Goal: Task Accomplishment & Management: Use online tool/utility

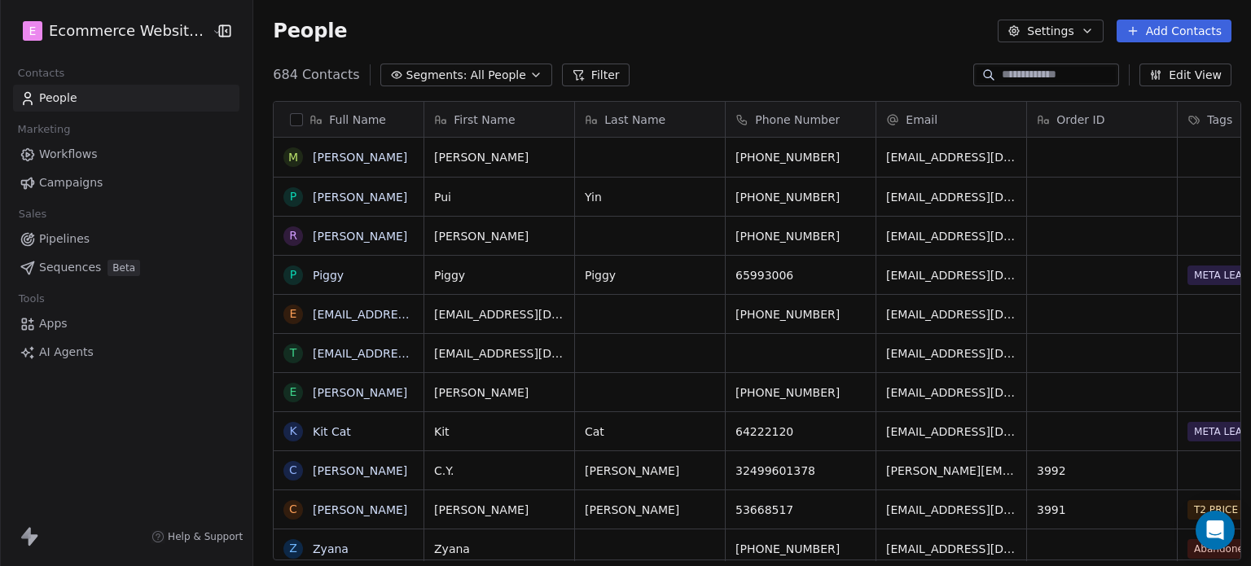
scroll to position [485, 994]
click at [114, 235] on link "Pipelines" at bounding box center [126, 239] width 226 height 27
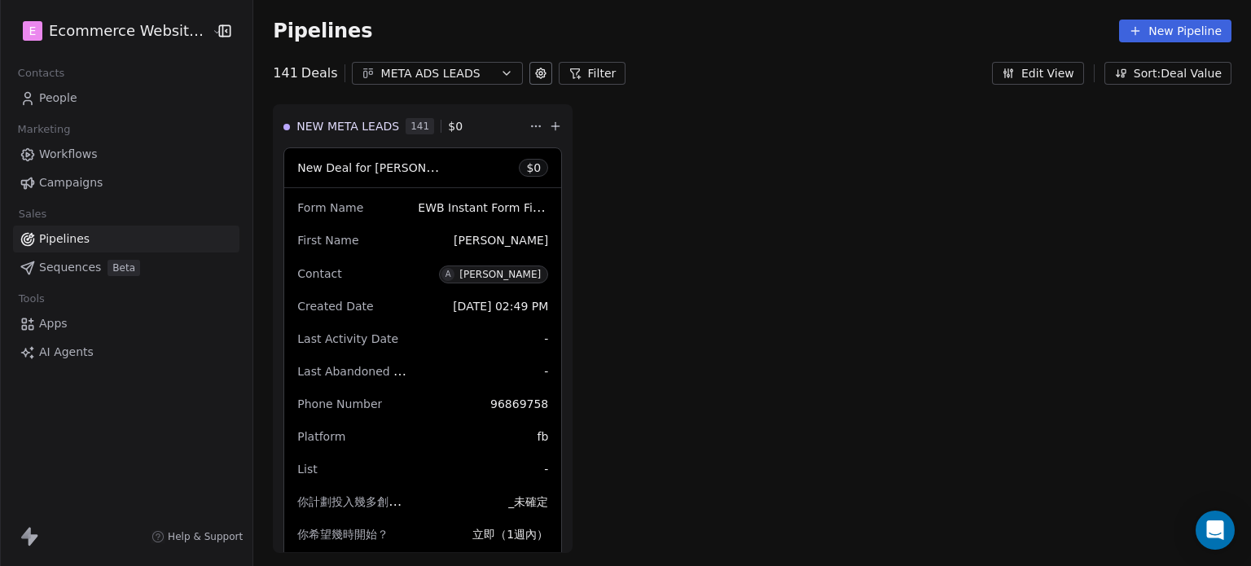
click at [391, 73] on div "META ADS LEADS" at bounding box center [437, 73] width 112 height 17
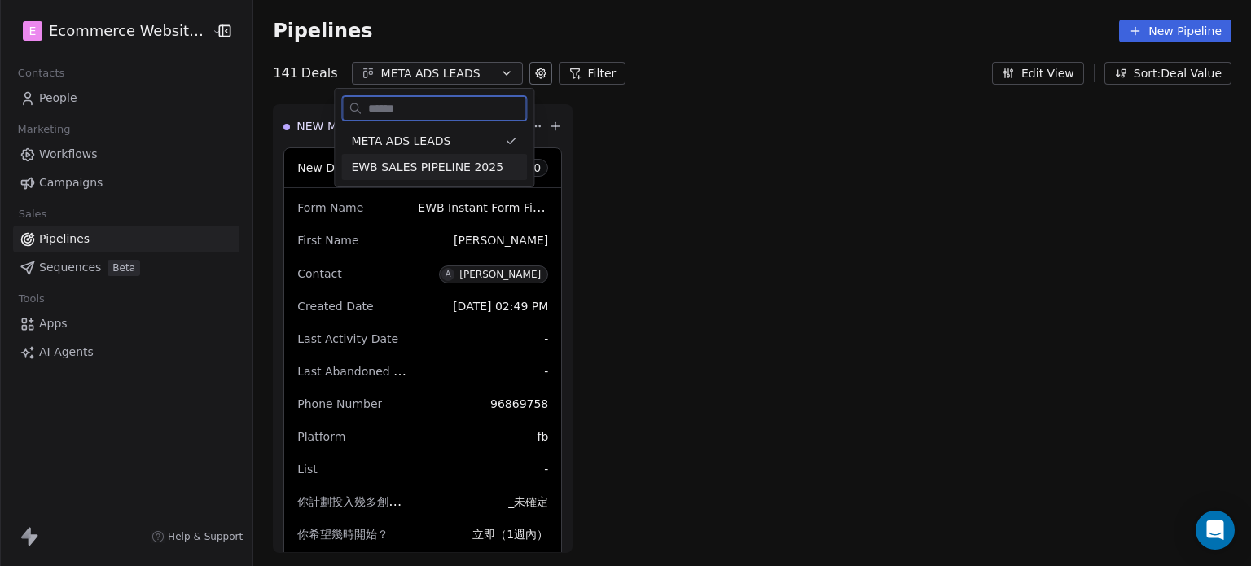
click at [460, 165] on span "EWB SALES PIPELINE 2025" at bounding box center [427, 167] width 152 height 17
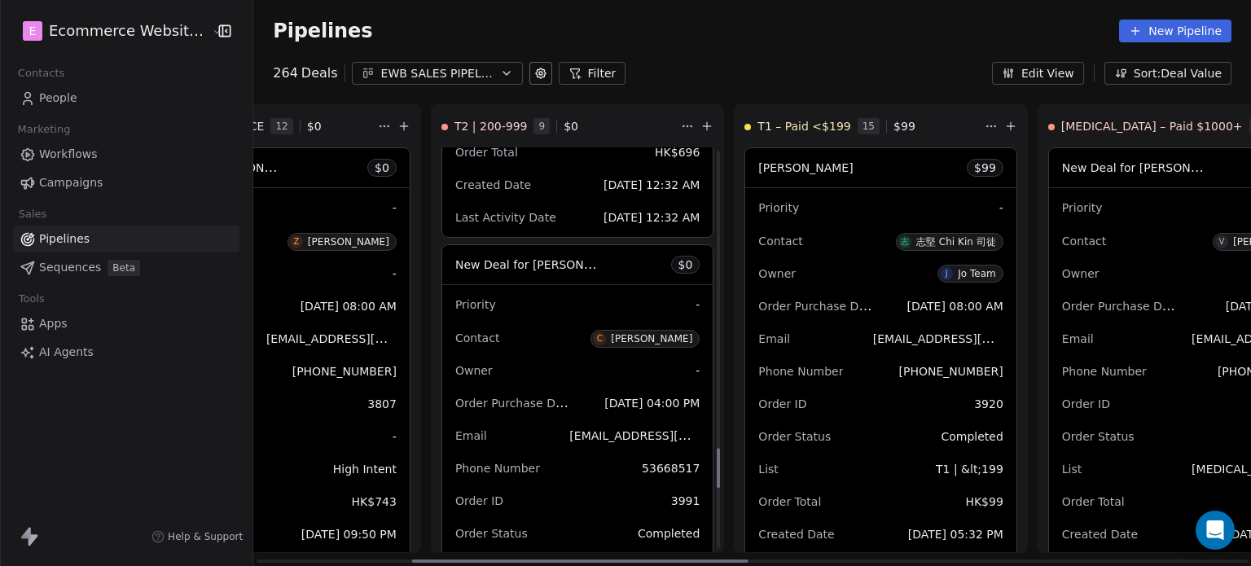
scroll to position [3033, 0]
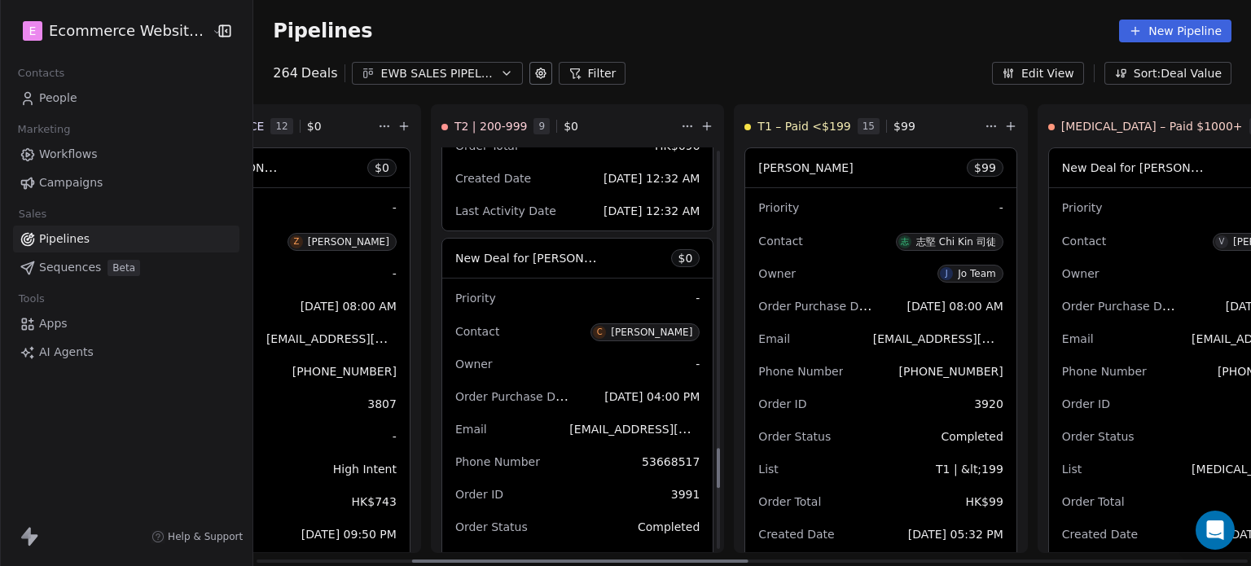
drag, startPoint x: 666, startPoint y: 316, endPoint x: 659, endPoint y: 460, distance: 144.3
click at [717, 460] on div at bounding box center [718, 468] width 3 height 40
click at [570, 252] on div "New Deal for Celia $ 0" at bounding box center [577, 258] width 270 height 39
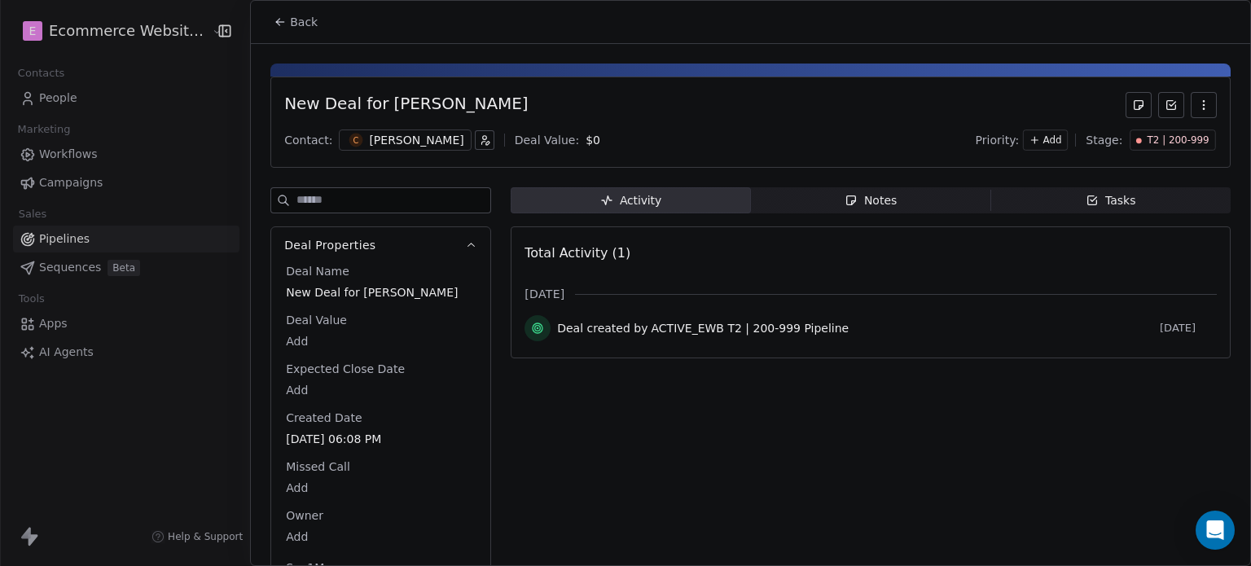
click at [1105, 197] on div "Tasks" at bounding box center [1110, 200] width 50 height 17
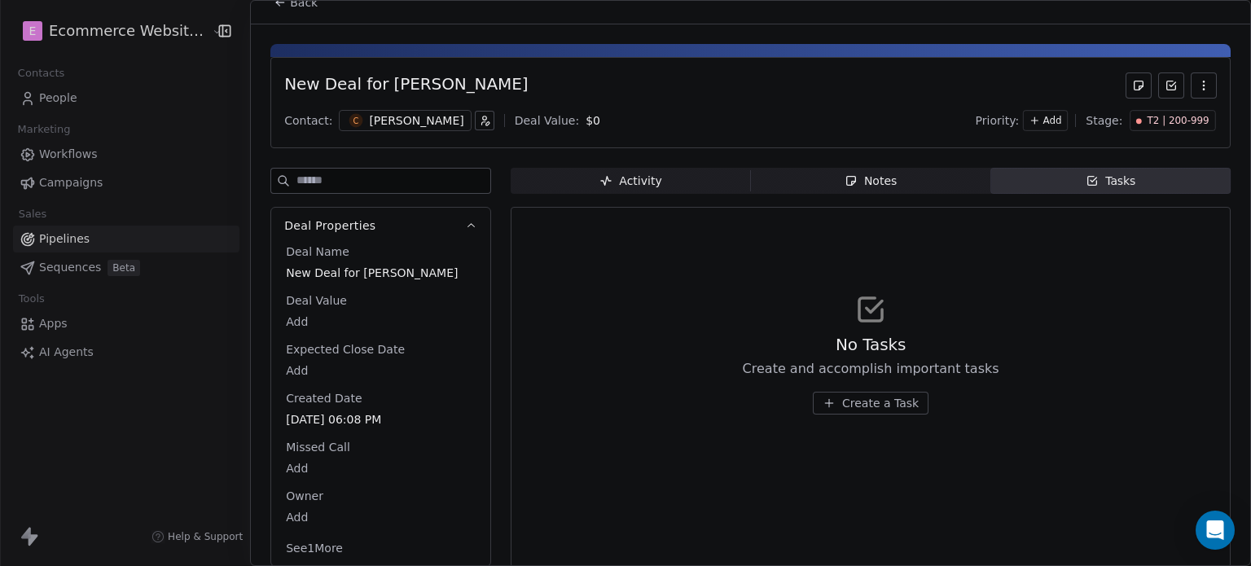
scroll to position [30, 0]
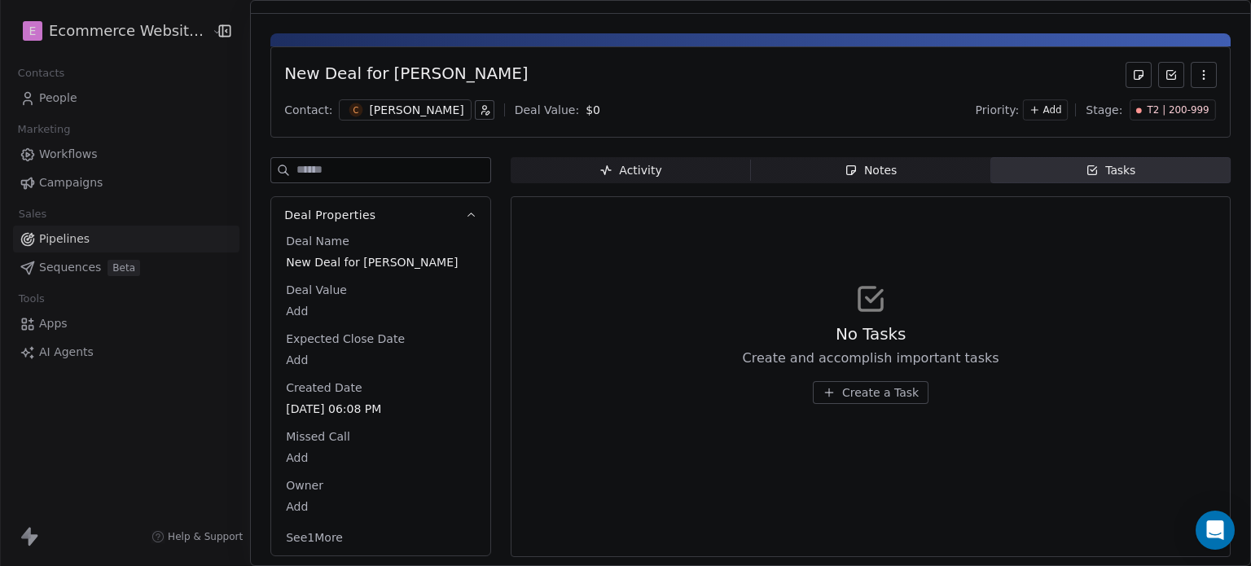
click at [893, 162] on span "Notes Notes" at bounding box center [871, 170] width 240 height 26
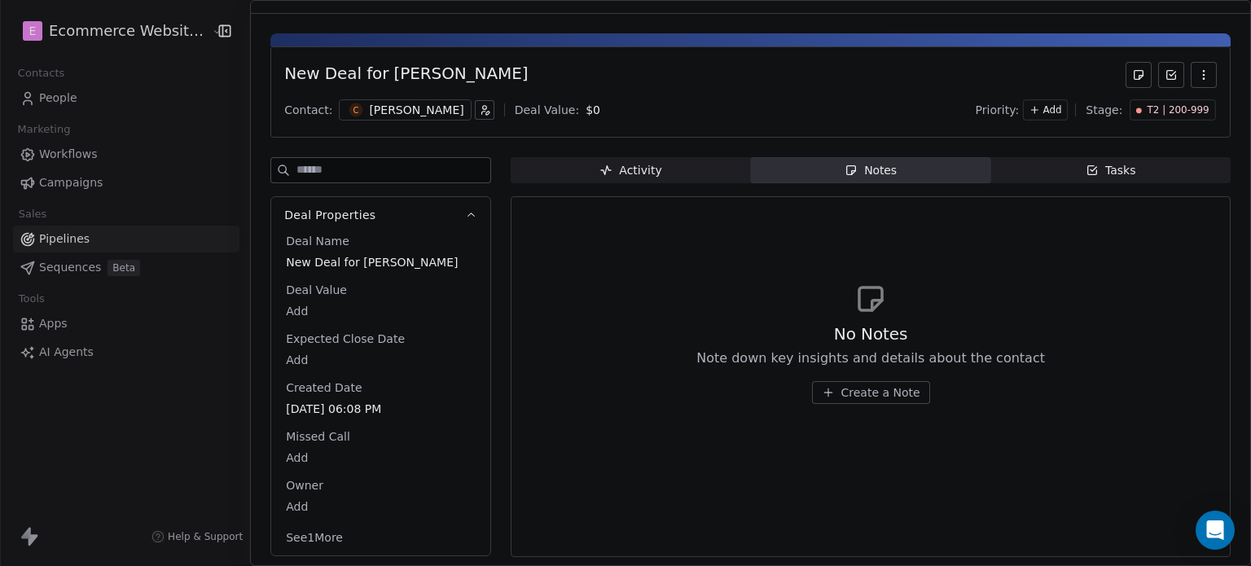
click at [673, 167] on span "Activity Activity" at bounding box center [631, 170] width 240 height 26
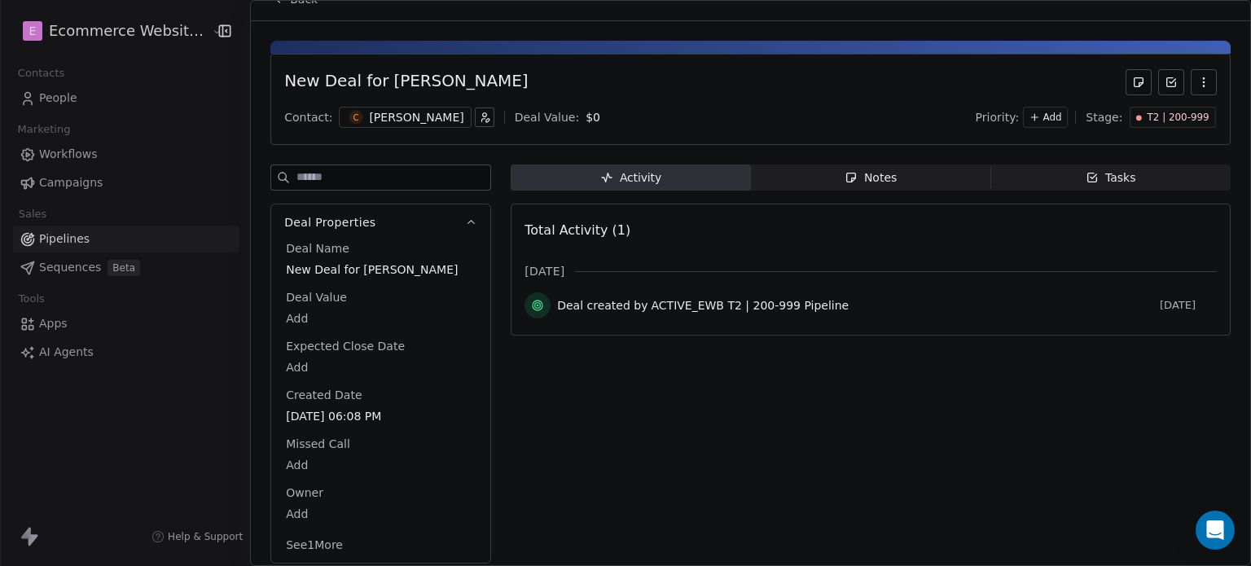
scroll to position [29, 0]
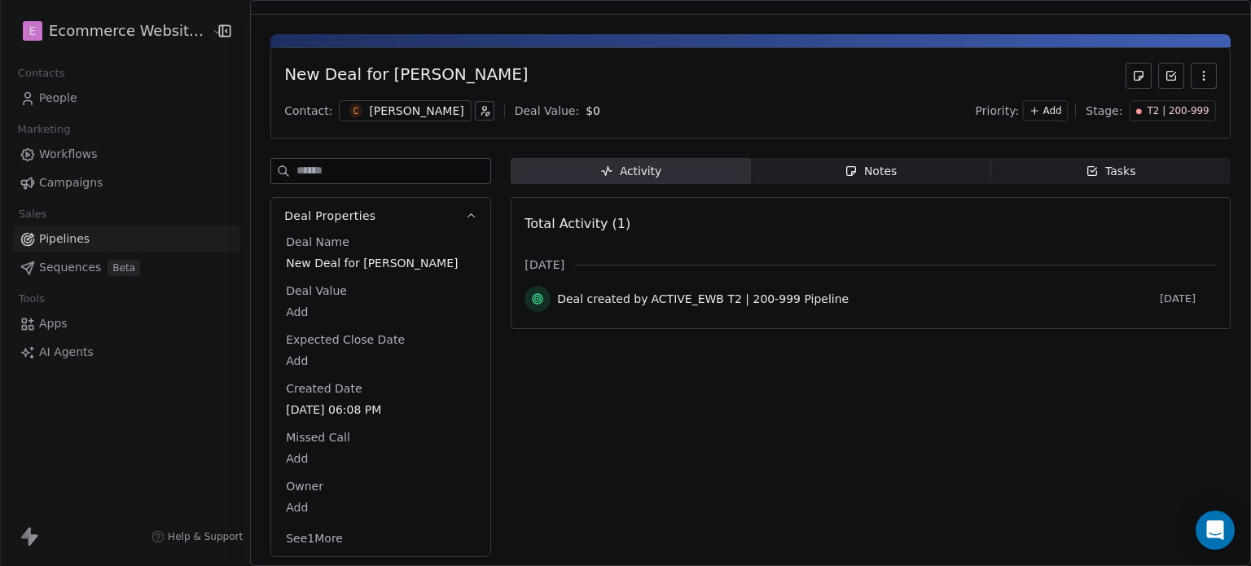
click at [1127, 173] on span "Tasks Tasks" at bounding box center [1110, 171] width 240 height 26
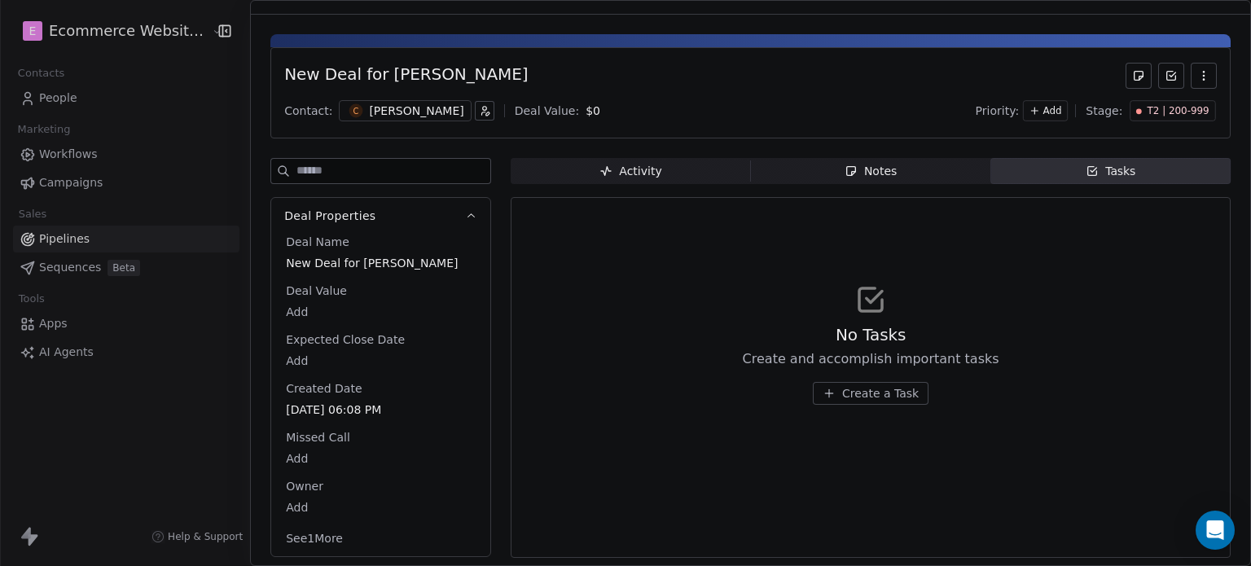
scroll to position [30, 0]
click at [862, 393] on span "Create a Task" at bounding box center [880, 392] width 77 height 16
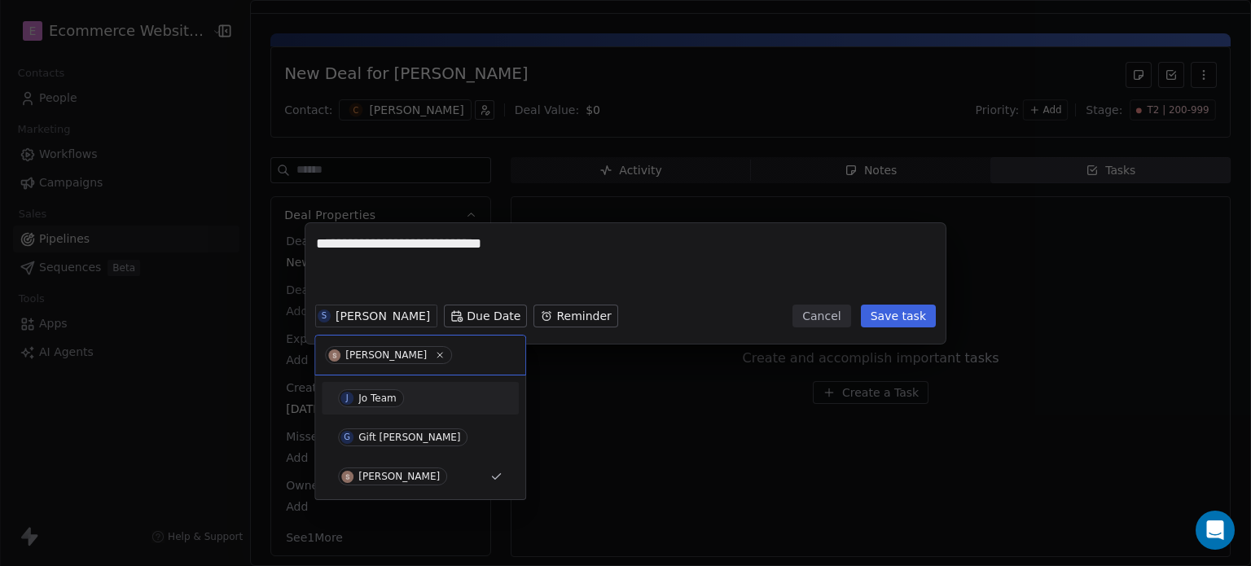
click at [381, 395] on div "Jo Team" at bounding box center [377, 397] width 38 height 11
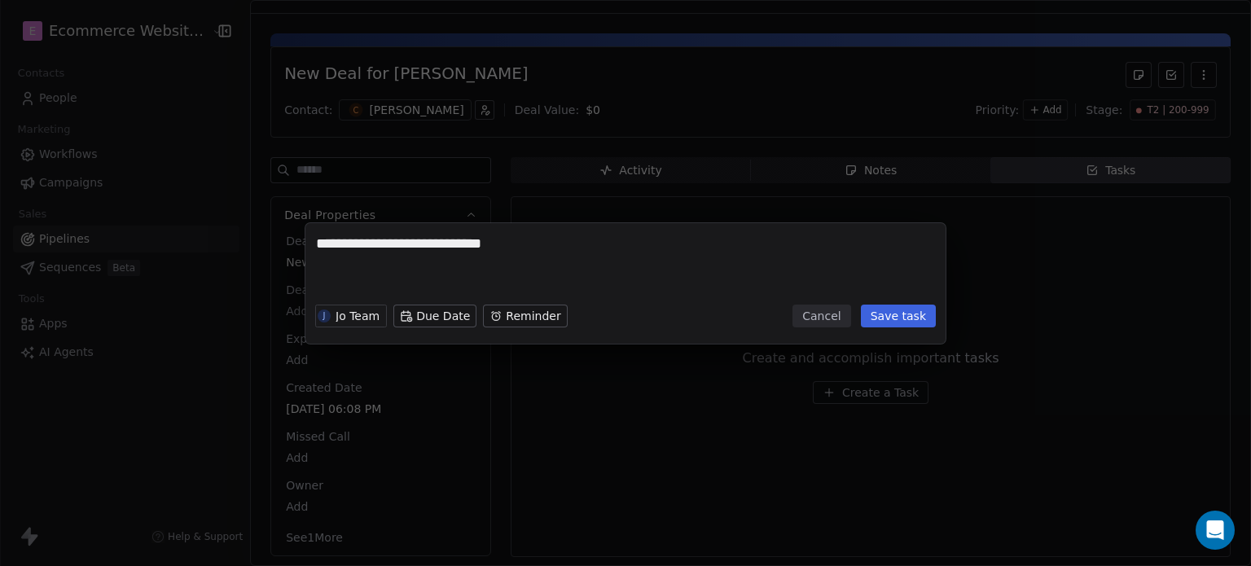
click at [557, 247] on textarea "**********" at bounding box center [625, 266] width 619 height 64
type textarea "**********"
click at [900, 315] on button "Save task" at bounding box center [898, 316] width 75 height 23
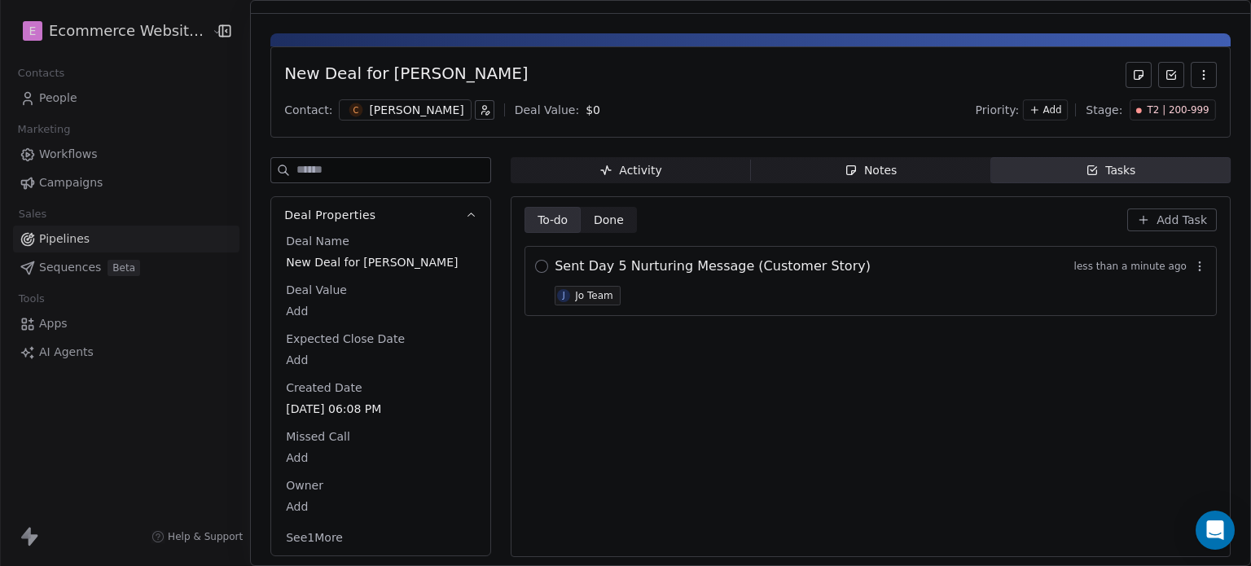
click at [541, 260] on button "button" at bounding box center [541, 266] width 13 height 13
click at [863, 381] on div "To-do To-do Done Done Add Task Sent Day 5 Nurturing Message (Customer Story) 1 …" at bounding box center [870, 377] width 692 height 340
click at [91, 236] on div at bounding box center [625, 283] width 1251 height 566
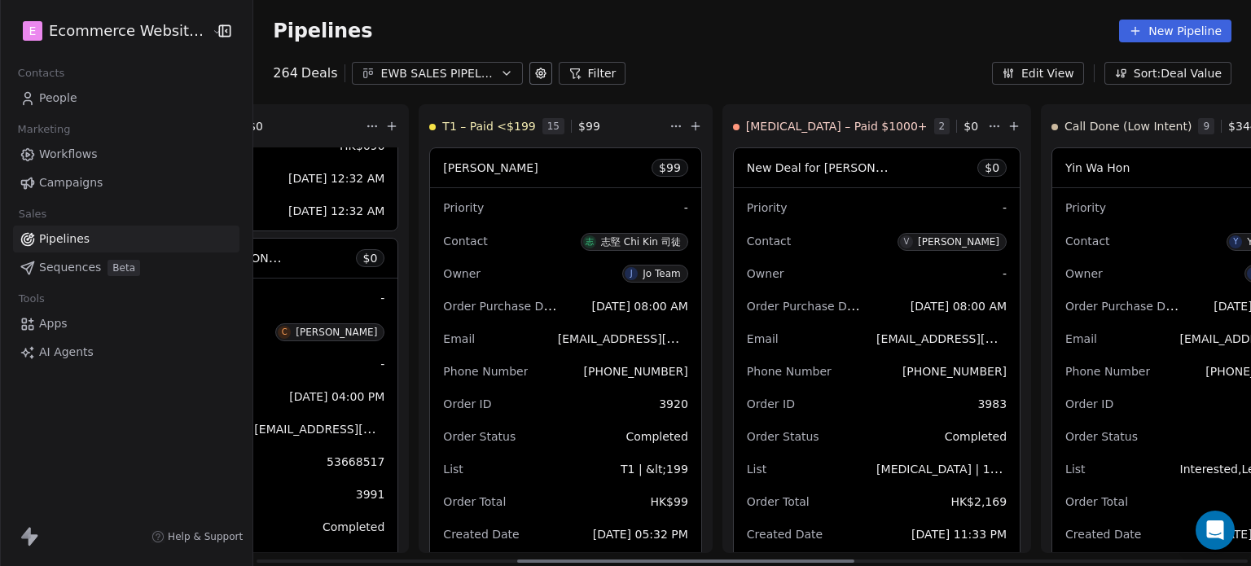
scroll to position [0, 790]
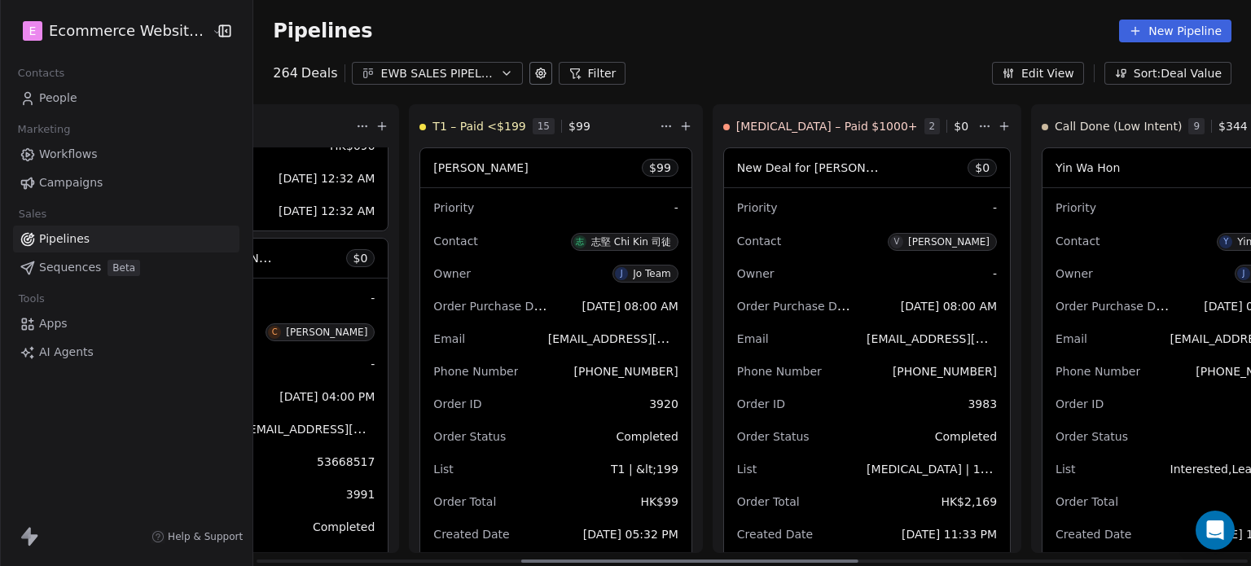
drag, startPoint x: 687, startPoint y: 563, endPoint x: 899, endPoint y: 436, distance: 246.5
click at [796, 560] on div at bounding box center [689, 560] width 337 height 3
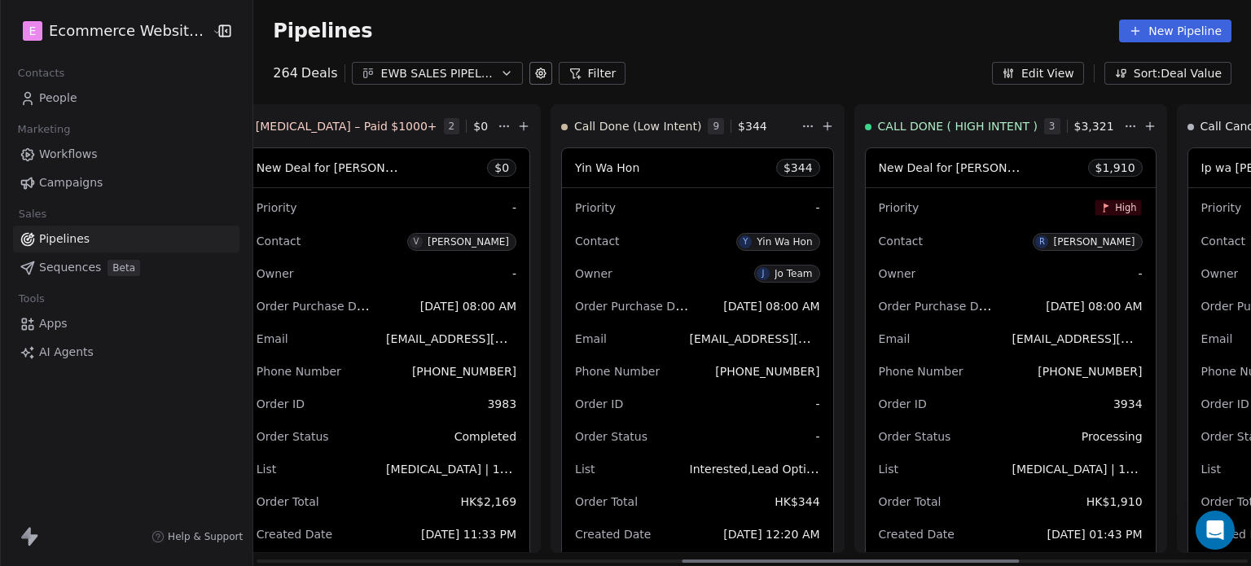
scroll to position [0, 1274]
drag, startPoint x: 844, startPoint y: 557, endPoint x: 1006, endPoint y: 524, distance: 166.2
click at [1006, 559] on div at bounding box center [851, 560] width 337 height 3
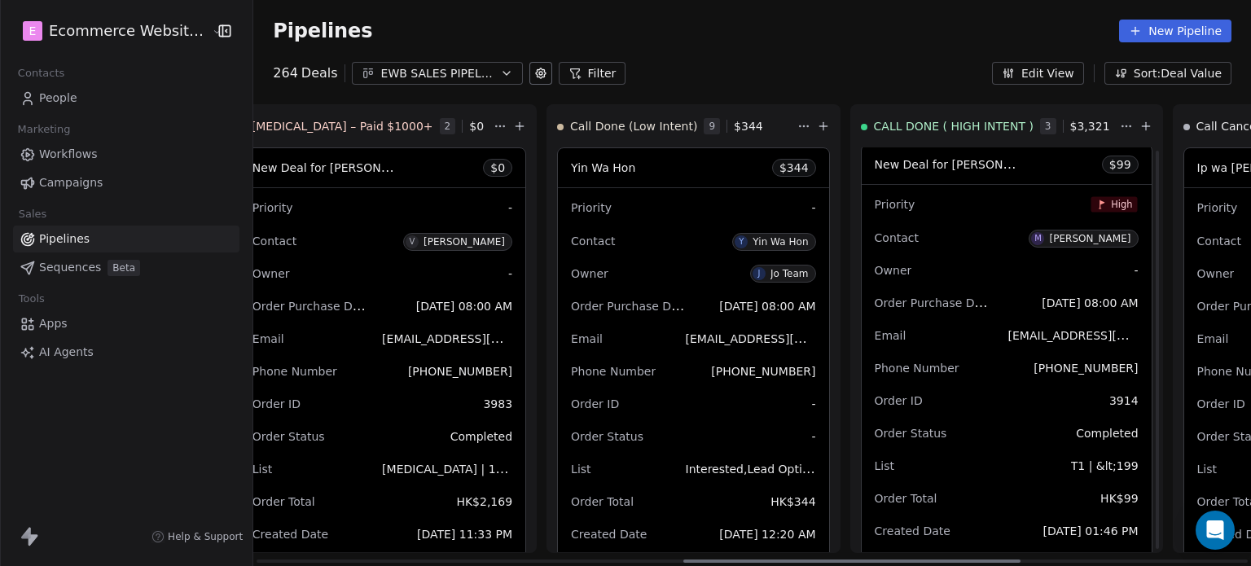
scroll to position [733, 0]
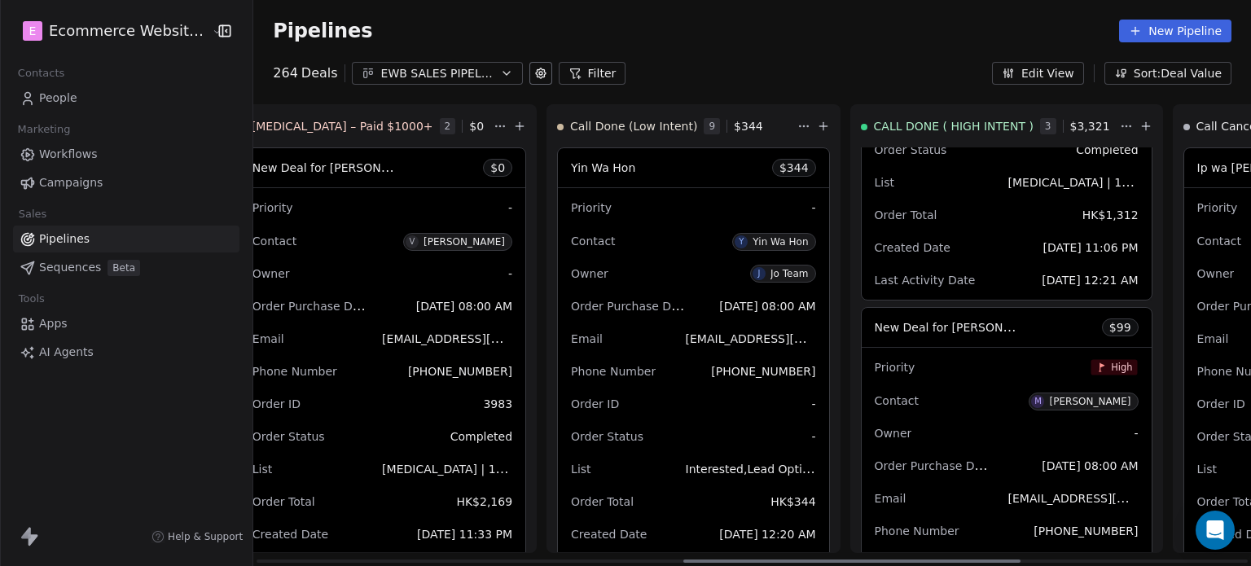
click at [879, 331] on span "New Deal for [PERSON_NAME]" at bounding box center [961, 326] width 172 height 15
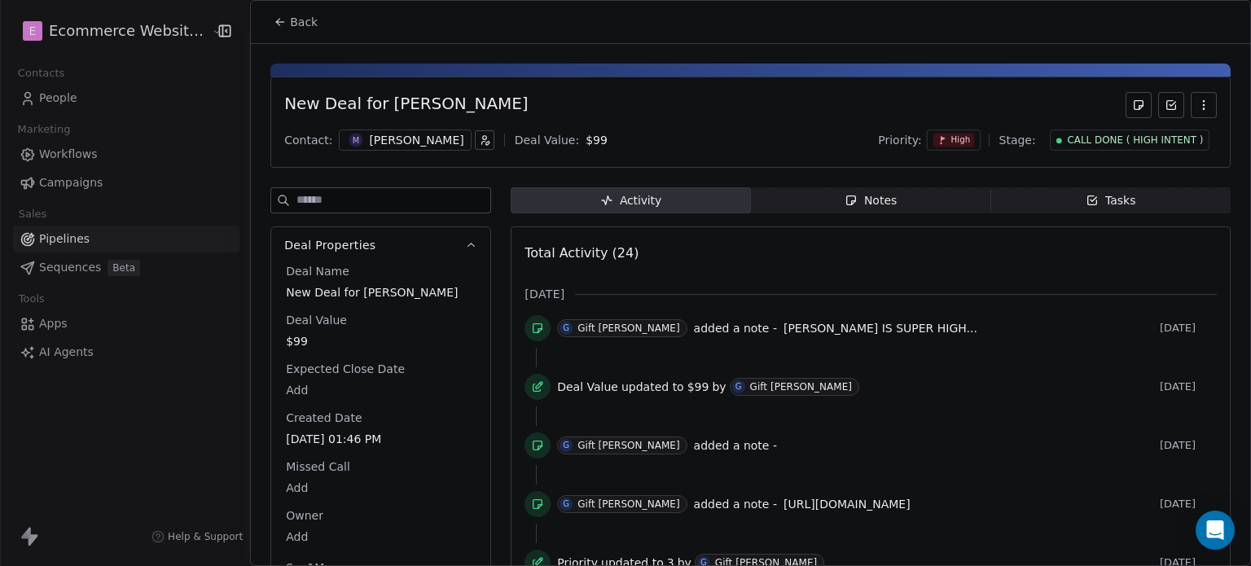
click at [1072, 193] on span "Tasks Tasks" at bounding box center [1110, 200] width 240 height 26
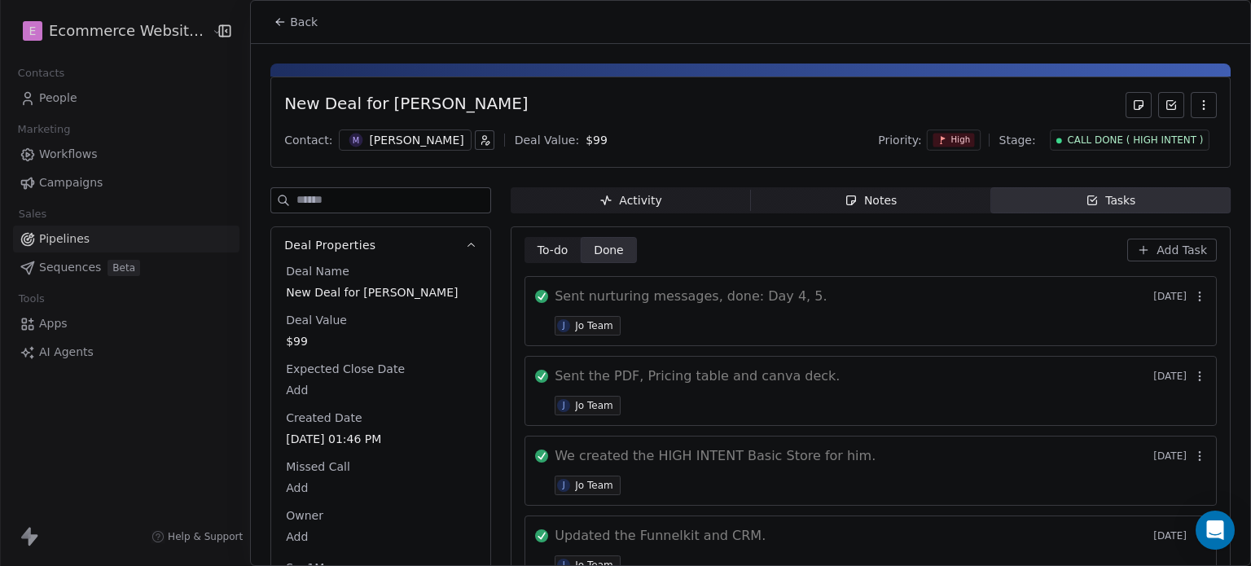
click at [1187, 243] on span "Add Task" at bounding box center [1181, 250] width 50 height 16
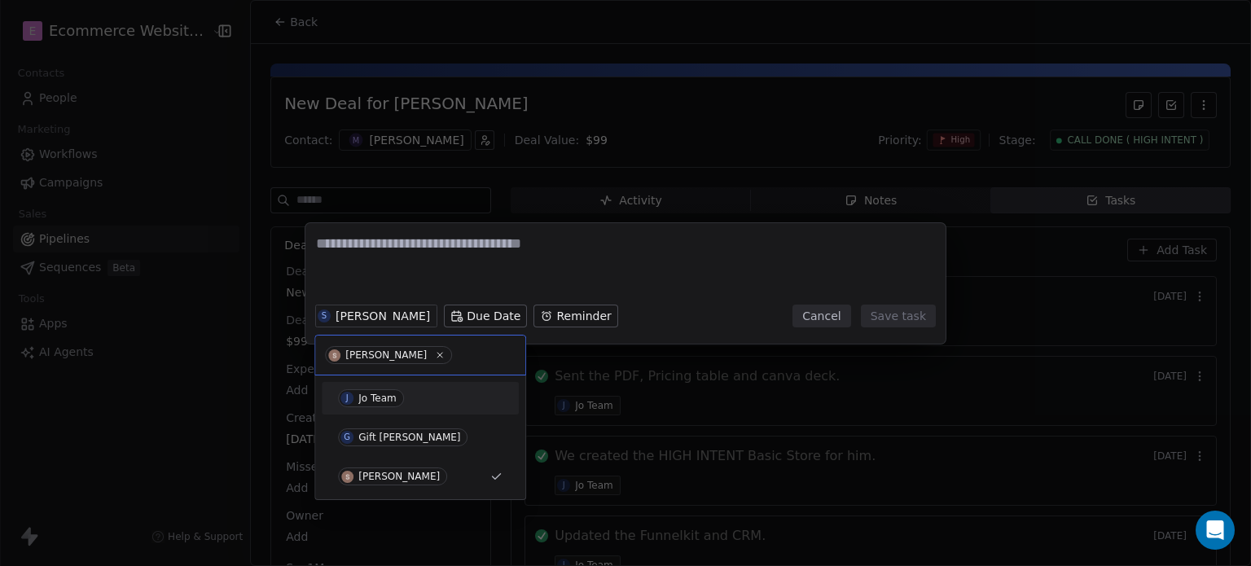
click at [380, 393] on div "Jo Team" at bounding box center [377, 397] width 38 height 11
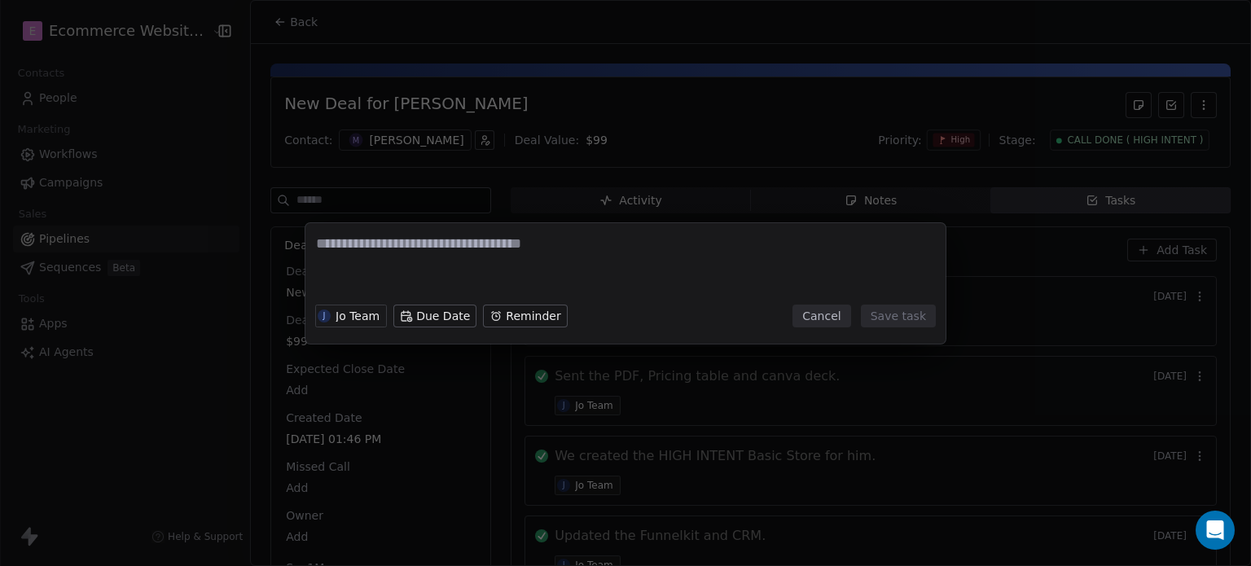
click at [395, 262] on textarea at bounding box center [625, 266] width 619 height 64
type textarea "**********"
click at [813, 318] on button "Cancel" at bounding box center [821, 316] width 58 height 23
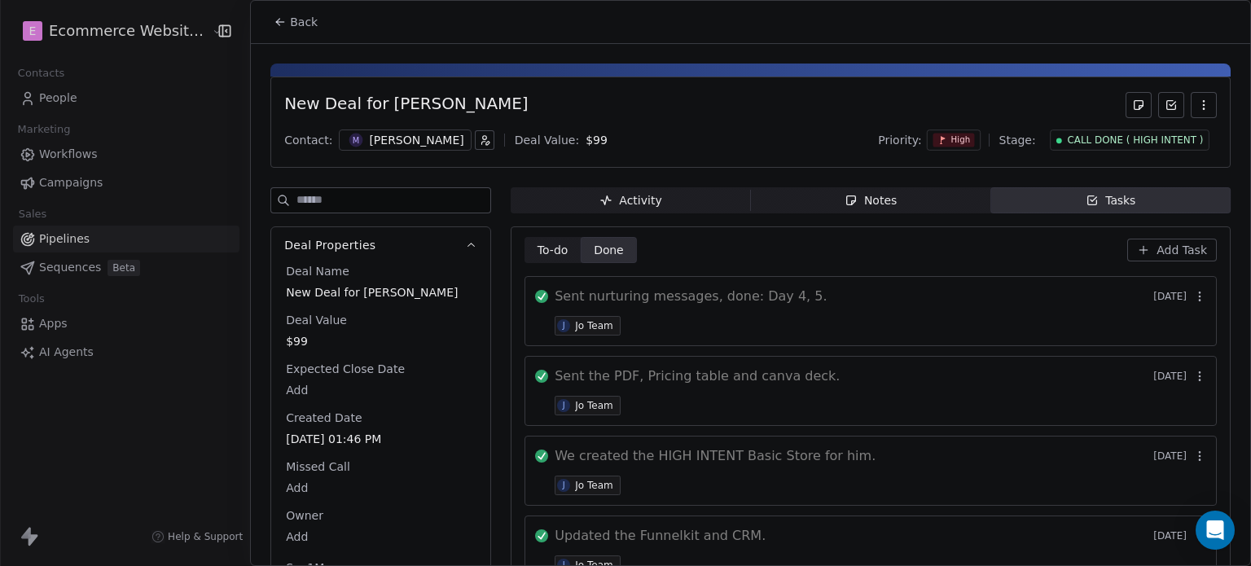
click at [623, 253] on span "Done Done" at bounding box center [609, 250] width 56 height 26
click at [285, 19] on icon at bounding box center [280, 21] width 13 height 13
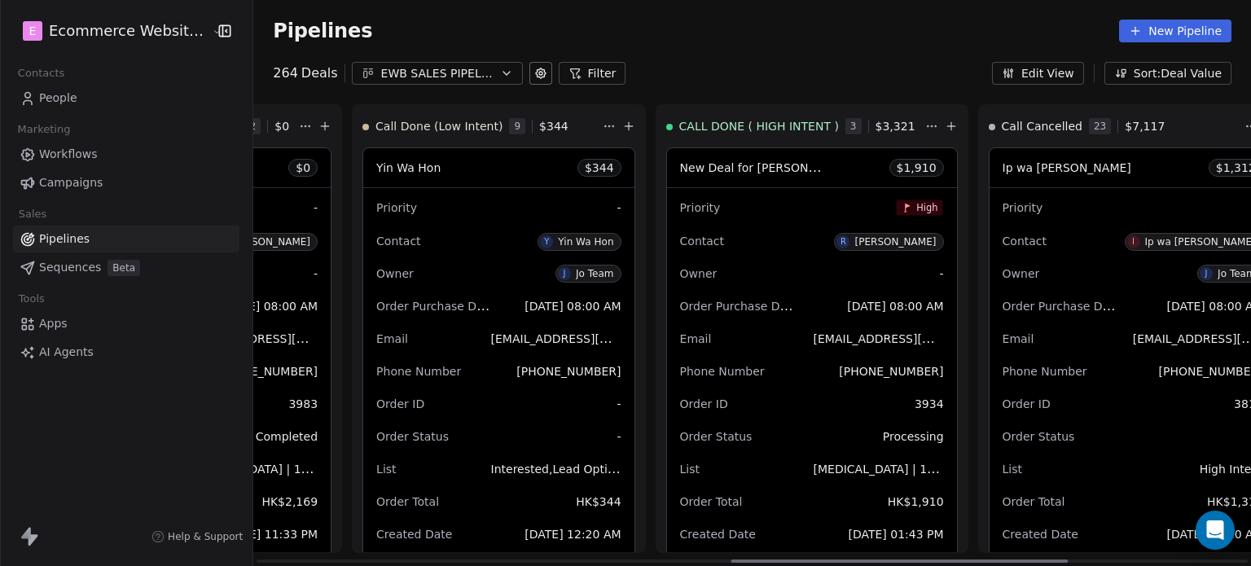
scroll to position [0, 1417]
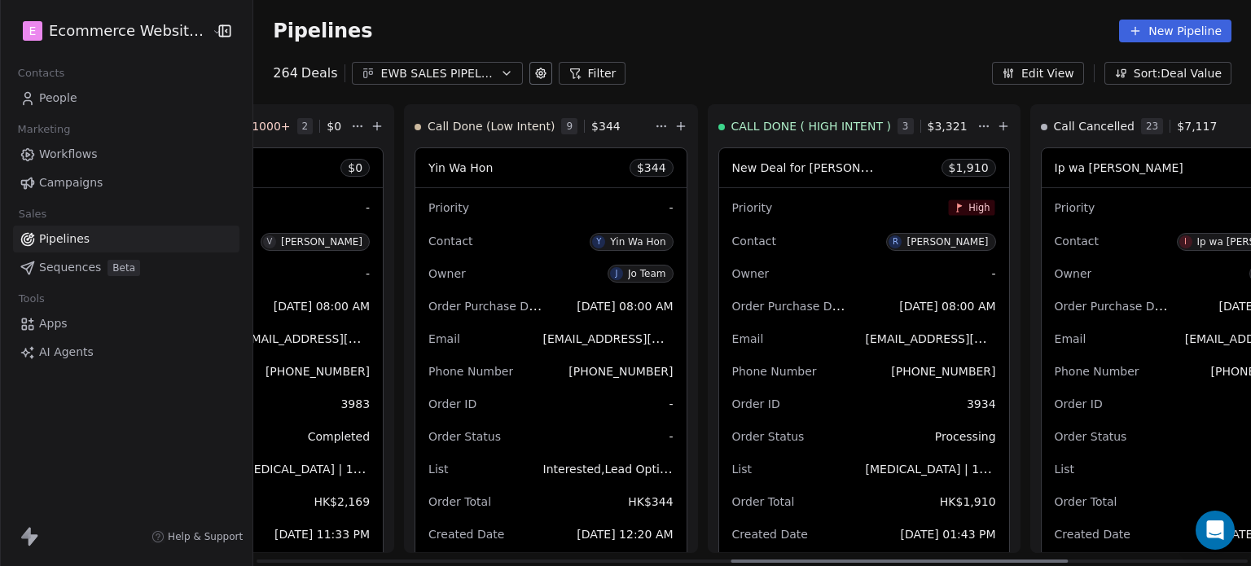
drag, startPoint x: 570, startPoint y: 563, endPoint x: 1021, endPoint y: 496, distance: 456.0
click at [1021, 559] on div at bounding box center [899, 560] width 337 height 3
click at [796, 257] on div "Priority High Contact R [PERSON_NAME] Owner - Order Purchase Date [DATE] 08:00 …" at bounding box center [864, 387] width 290 height 398
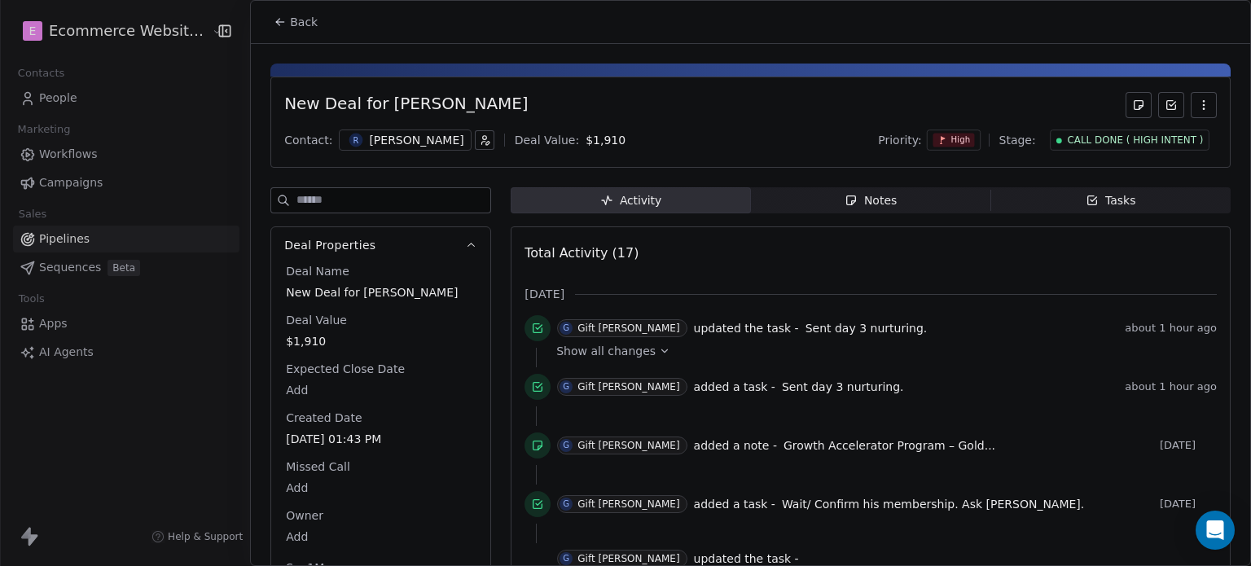
click at [1031, 197] on span "Tasks Tasks" at bounding box center [1110, 200] width 240 height 26
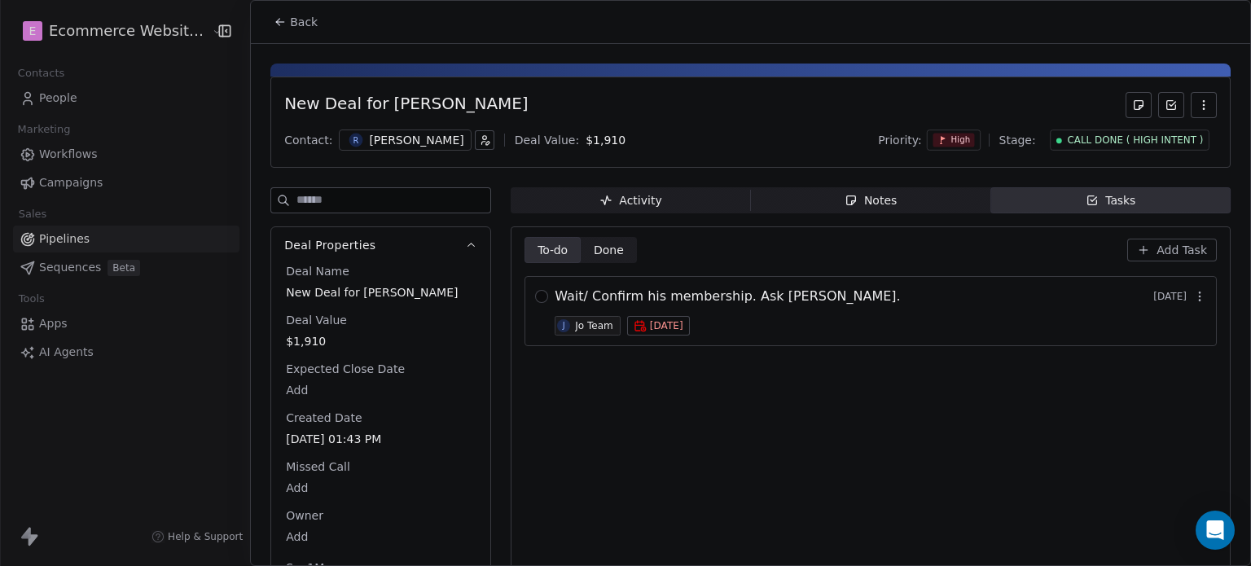
click at [1158, 252] on span "Add Task" at bounding box center [1181, 250] width 50 height 16
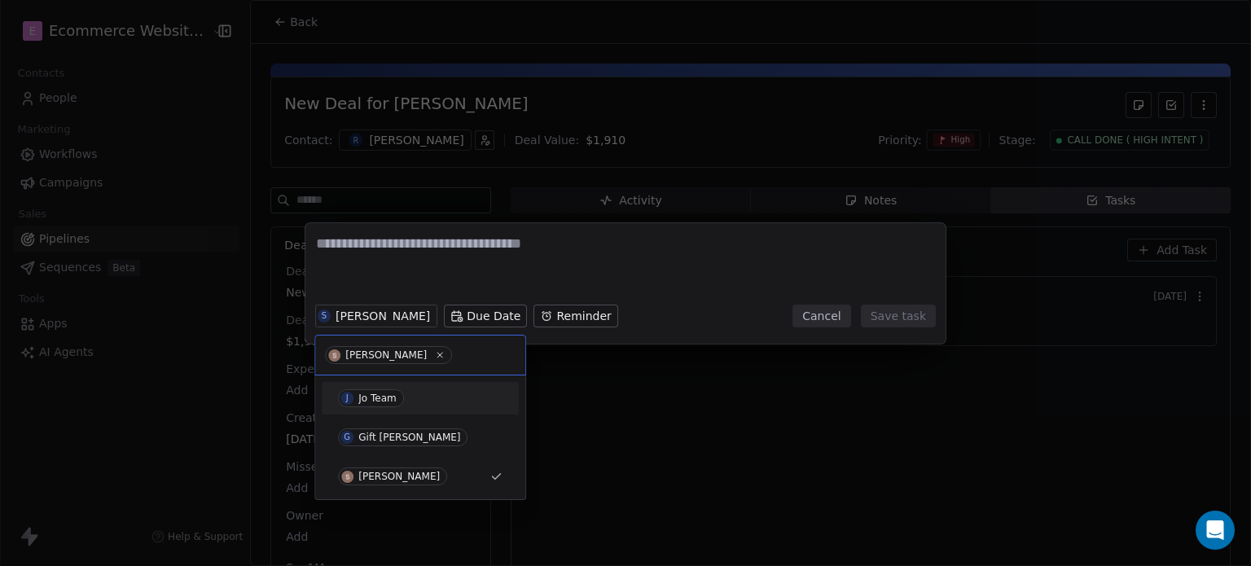
click at [374, 393] on div "Jo Team" at bounding box center [377, 397] width 38 height 11
click at [366, 263] on div "J Jo Team Due Date Reminder Cancel Save task" at bounding box center [625, 283] width 1251 height 121
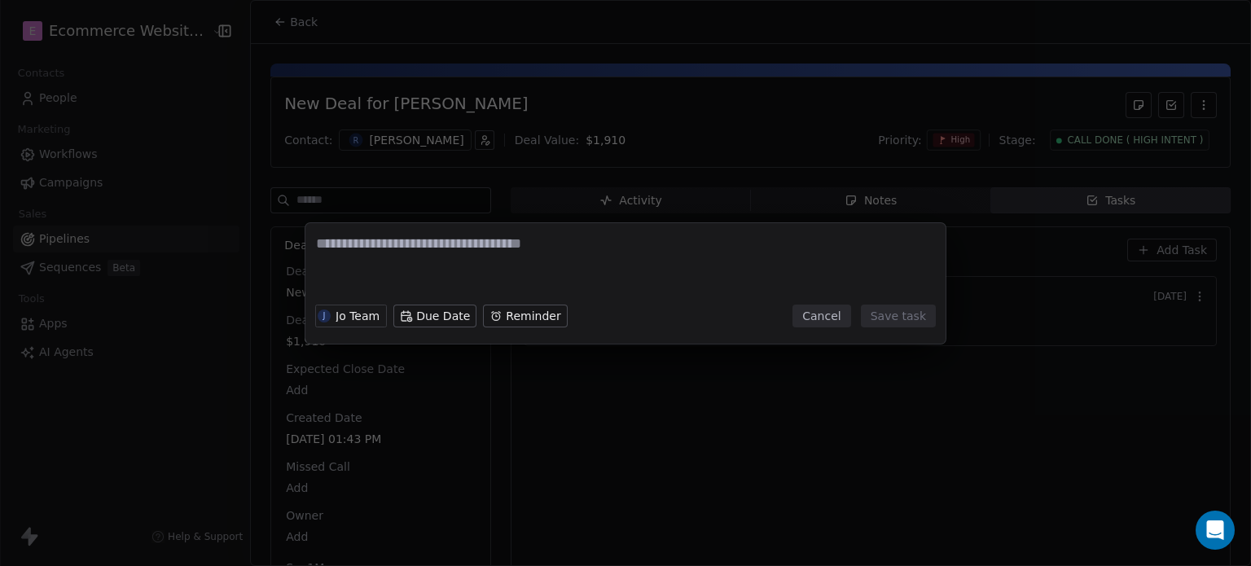
click at [368, 252] on textarea at bounding box center [625, 266] width 619 height 64
click at [835, 312] on button "Cancel" at bounding box center [821, 316] width 58 height 23
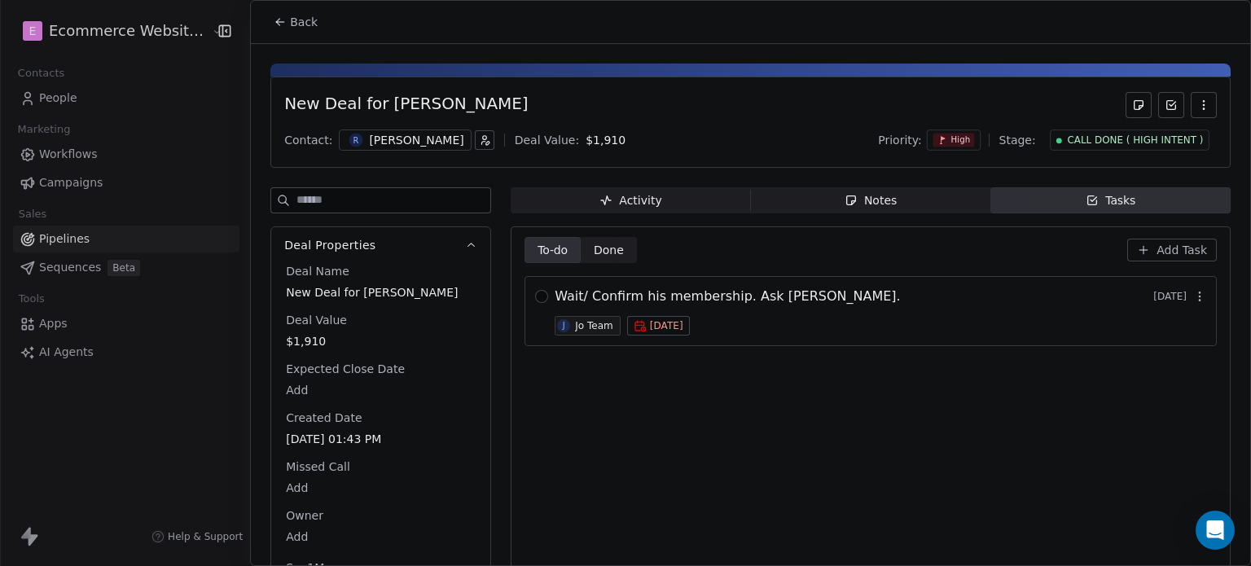
click at [649, 192] on div "Activity" at bounding box center [630, 200] width 62 height 17
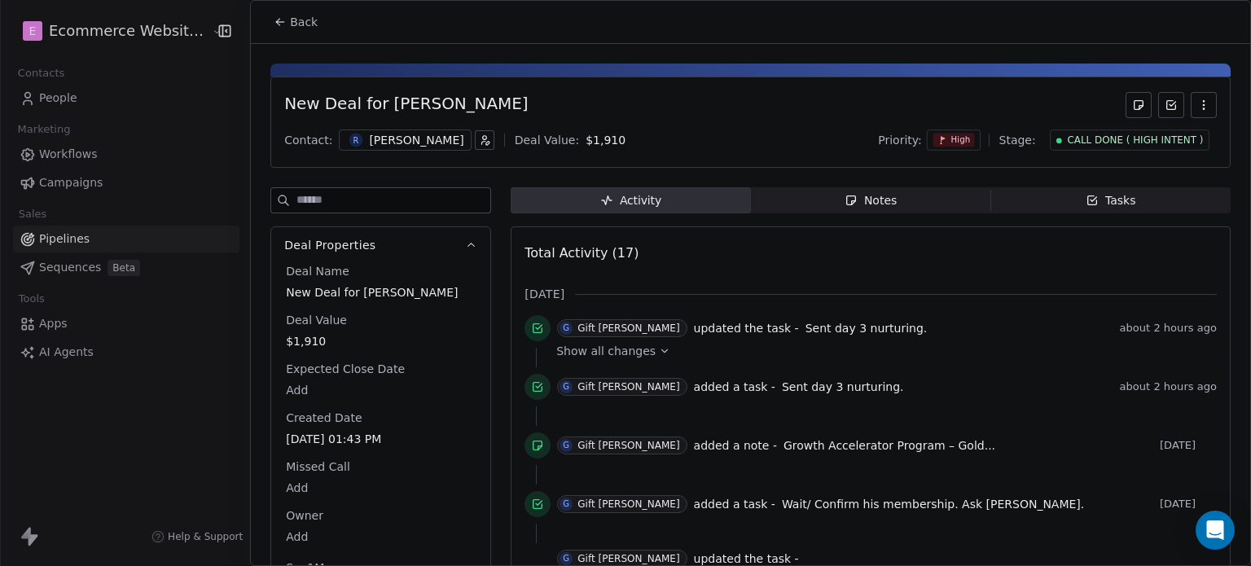
click at [1072, 191] on span "Tasks Tasks" at bounding box center [1110, 200] width 240 height 26
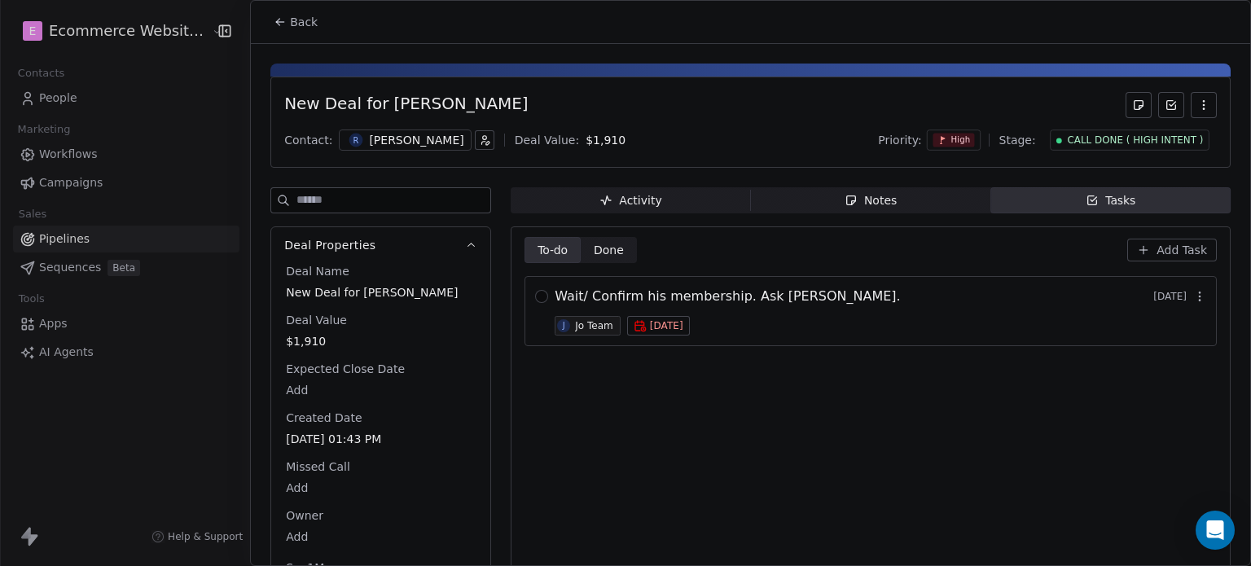
click at [1179, 243] on span "Add Task" at bounding box center [1181, 250] width 50 height 16
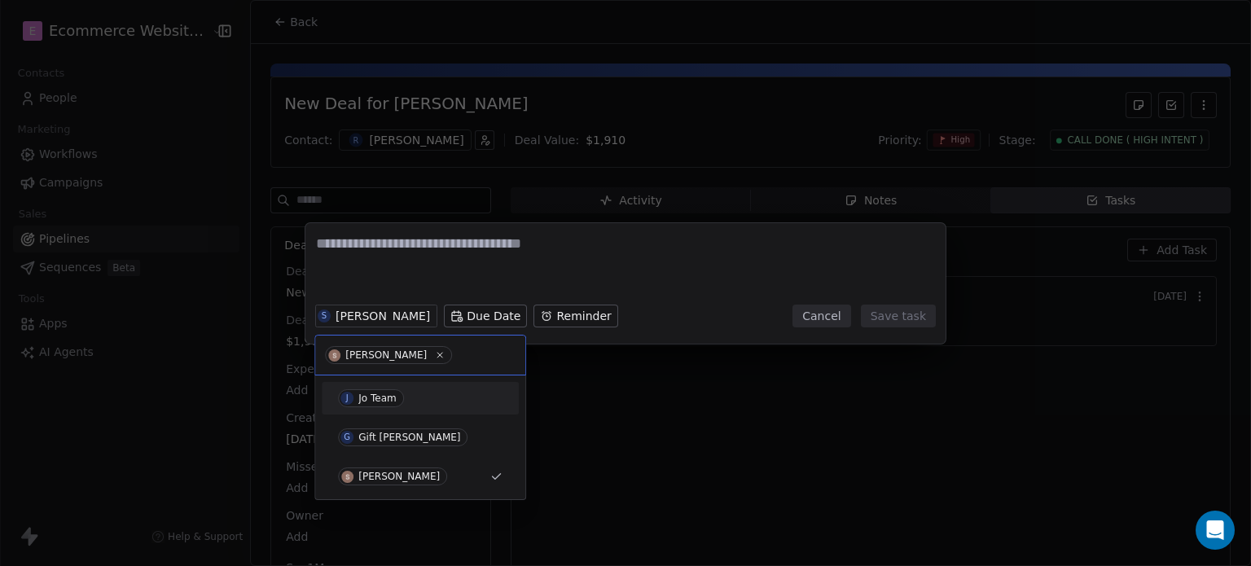
click at [359, 403] on span "J Jo Team" at bounding box center [371, 398] width 66 height 18
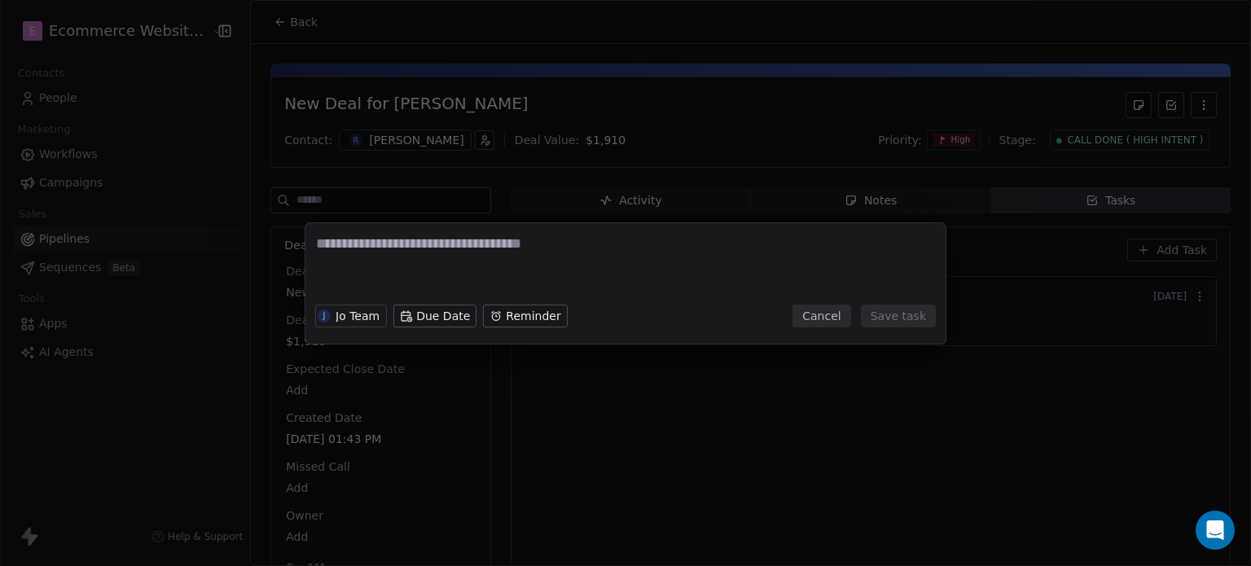
click at [415, 241] on textarea at bounding box center [625, 266] width 619 height 64
click at [392, 239] on textarea "**********" at bounding box center [625, 266] width 619 height 64
type textarea "**********"
click at [896, 314] on button "Save task" at bounding box center [898, 316] width 75 height 23
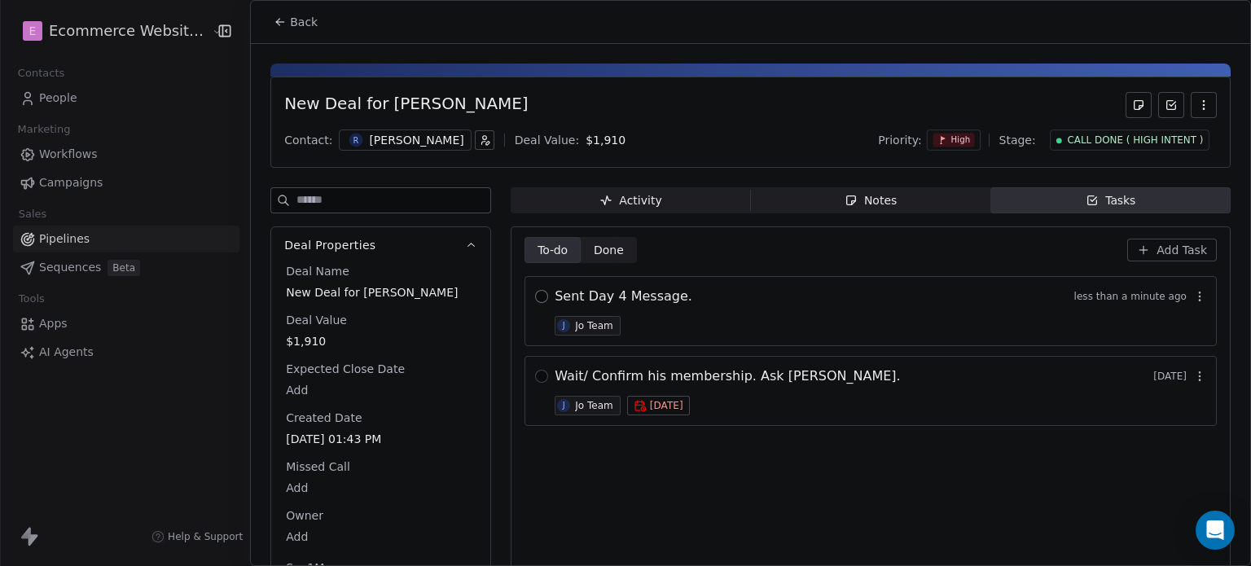
click at [546, 292] on button "button" at bounding box center [541, 296] width 13 height 13
click at [542, 295] on button "button" at bounding box center [541, 296] width 13 height 13
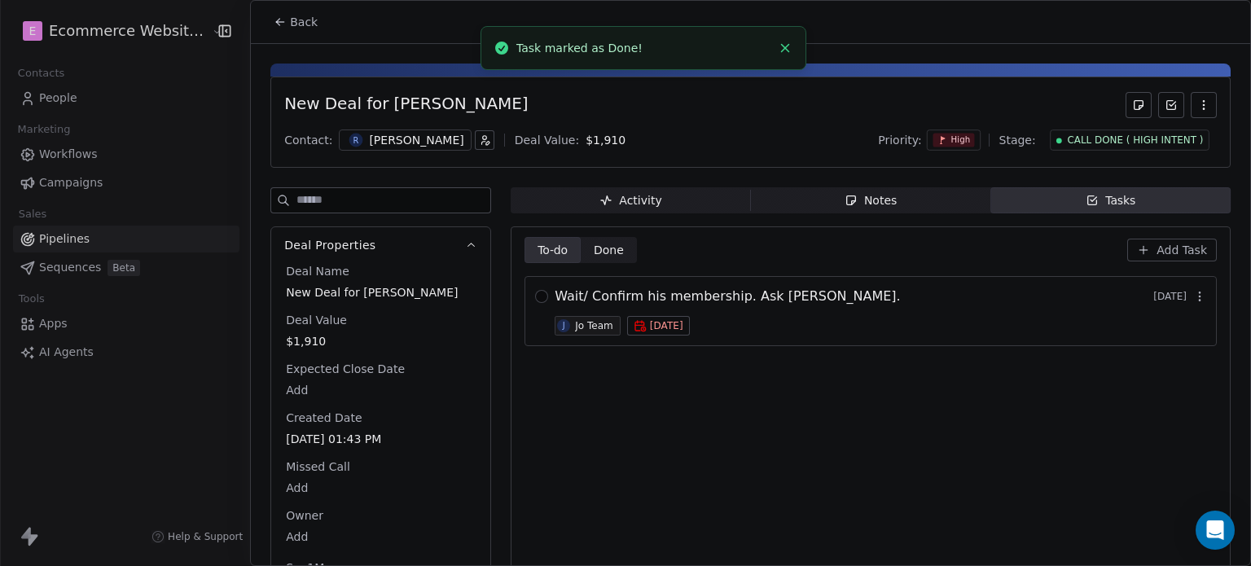
click at [605, 248] on span "Done" at bounding box center [609, 250] width 30 height 17
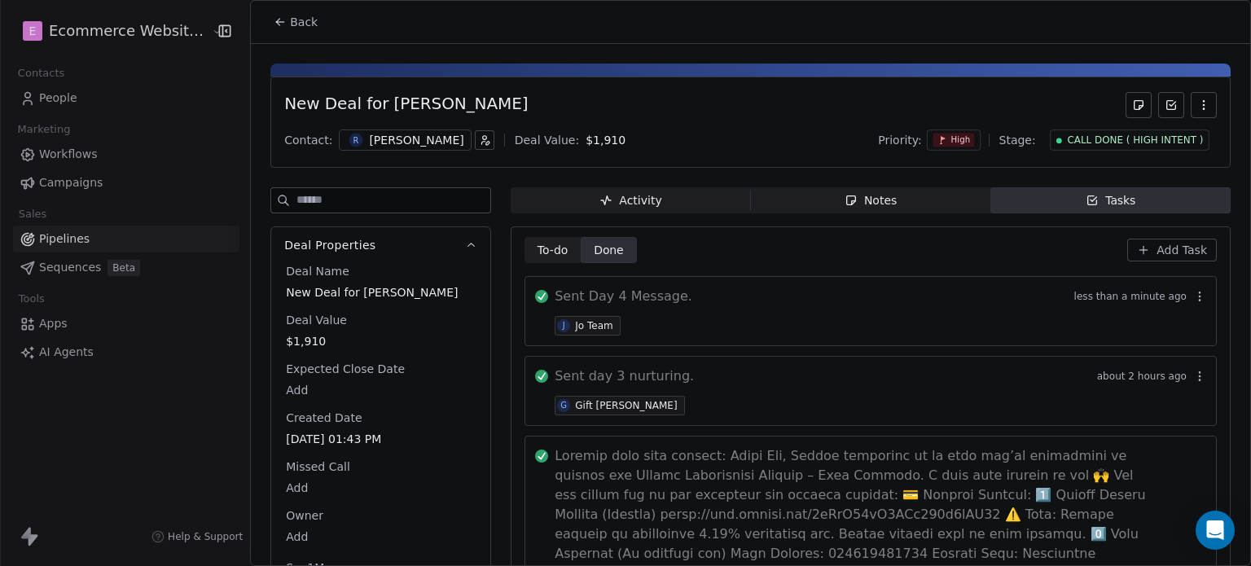
drag, startPoint x: 816, startPoint y: 29, endPoint x: 776, endPoint y: 1, distance: 48.6
click at [816, 29] on div "Back" at bounding box center [750, 22] width 999 height 42
